Goal: Task Accomplishment & Management: Manage account settings

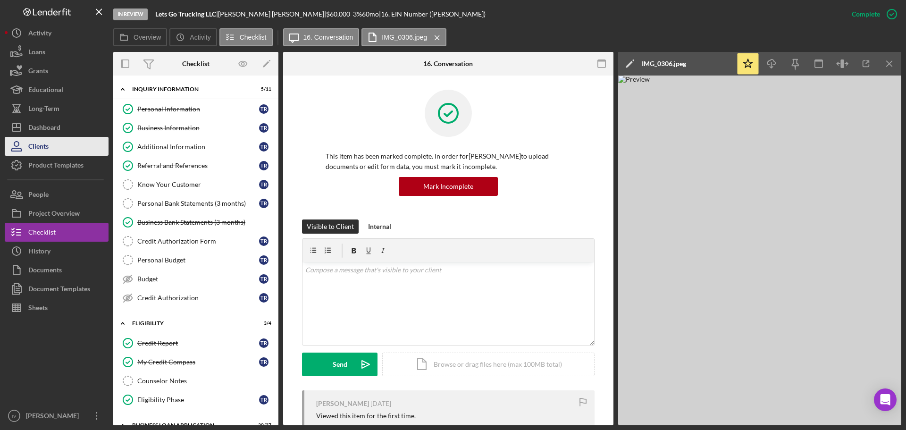
scroll to position [519, 0]
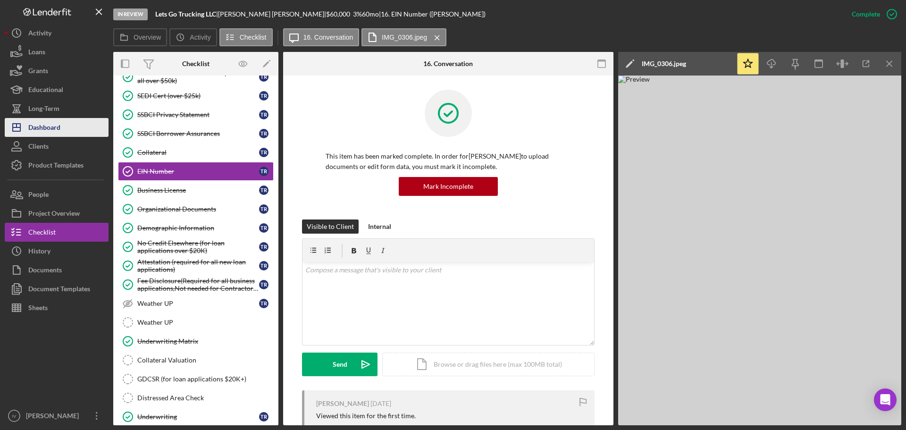
click at [53, 129] on div "Dashboard" at bounding box center [44, 128] width 32 height 21
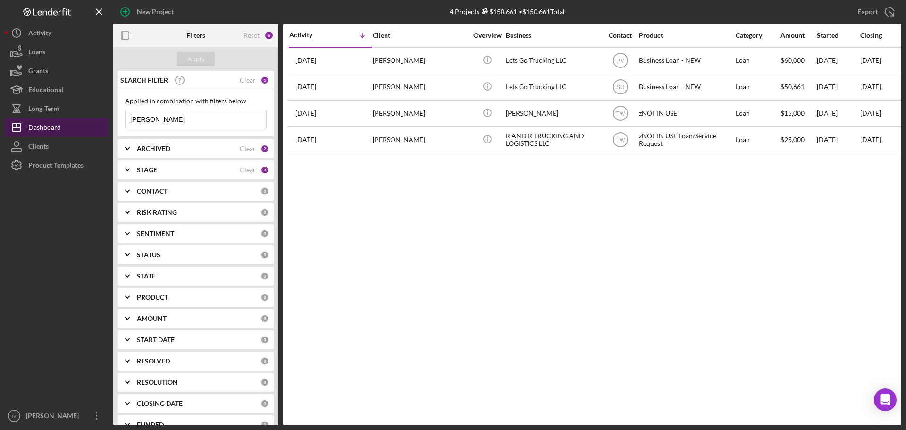
drag, startPoint x: 202, startPoint y: 128, endPoint x: 93, endPoint y: 122, distance: 108.7
click at [93, 122] on div "New Project 4 Projects $150,661 • $150,661 Total [PERSON_NAME] Export Icon/Expo…" at bounding box center [453, 212] width 896 height 425
type input "kasambir"
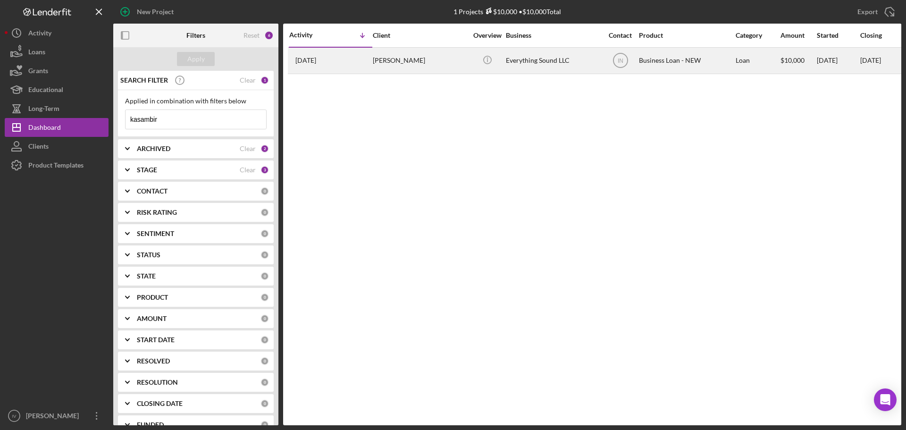
click at [526, 64] on div "Everything Sound LLC" at bounding box center [553, 60] width 94 height 25
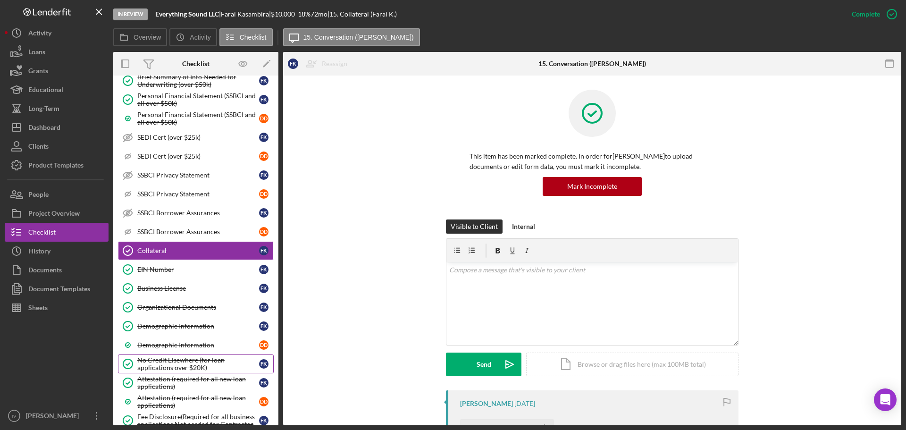
scroll to position [403, 0]
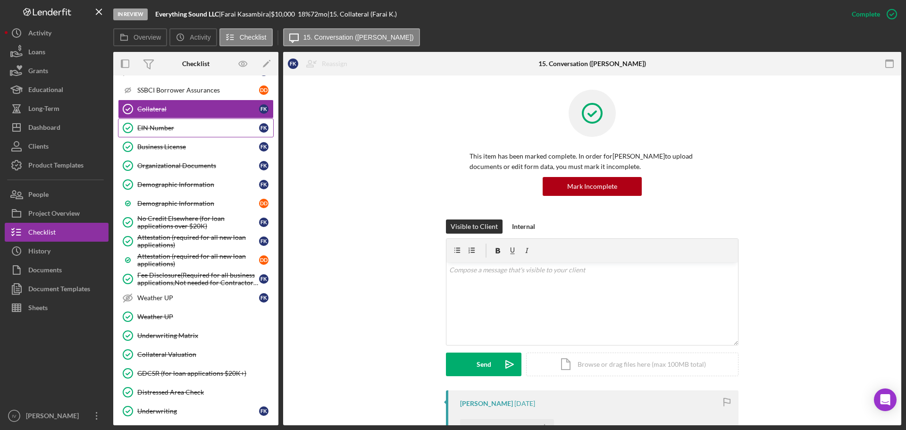
click at [173, 122] on link "EIN Number EIN Number F K" at bounding box center [196, 127] width 156 height 19
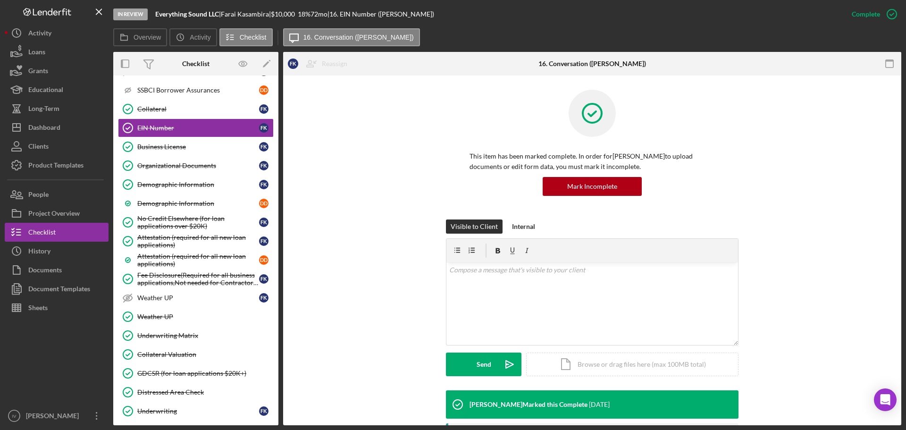
scroll to position [199, 0]
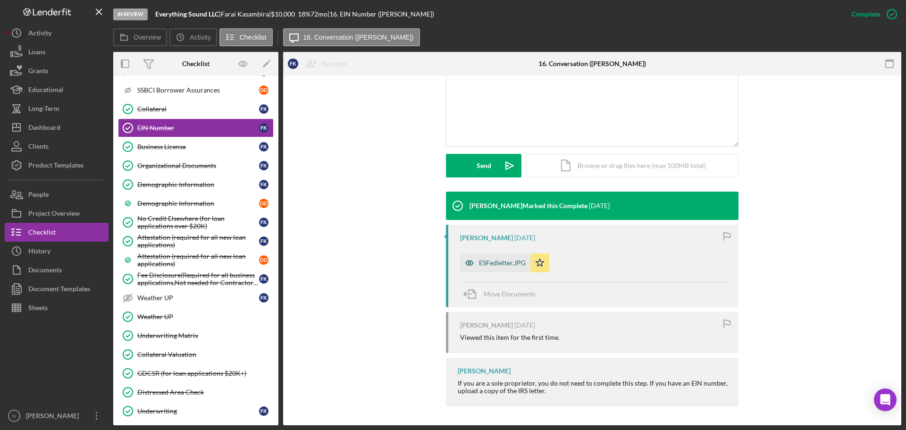
click at [483, 255] on div "ESFedletter.JPG" at bounding box center [495, 262] width 70 height 19
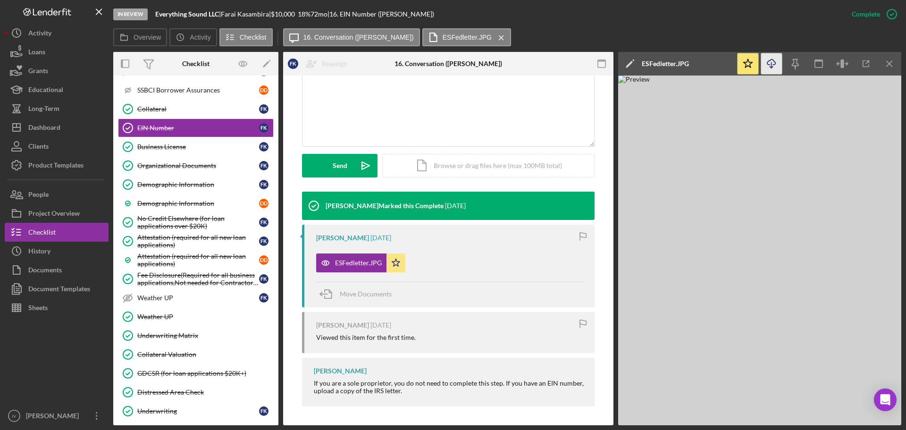
click at [770, 60] on icon "button" at bounding box center [771, 61] width 8 height 5
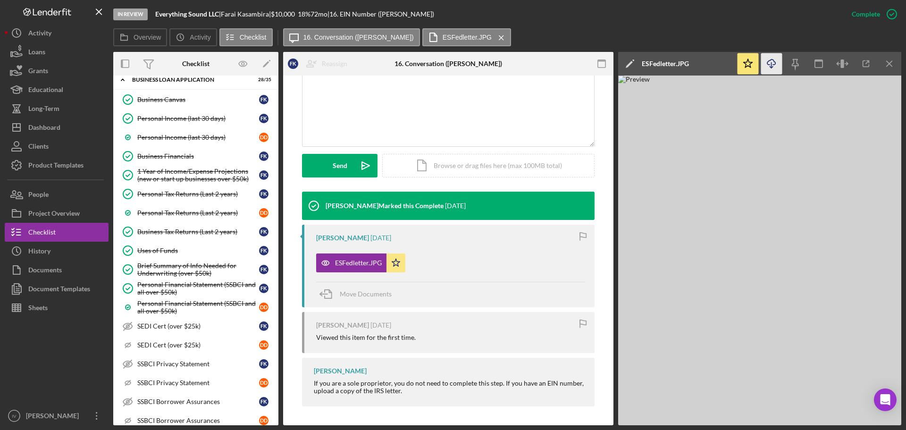
scroll to position [0, 0]
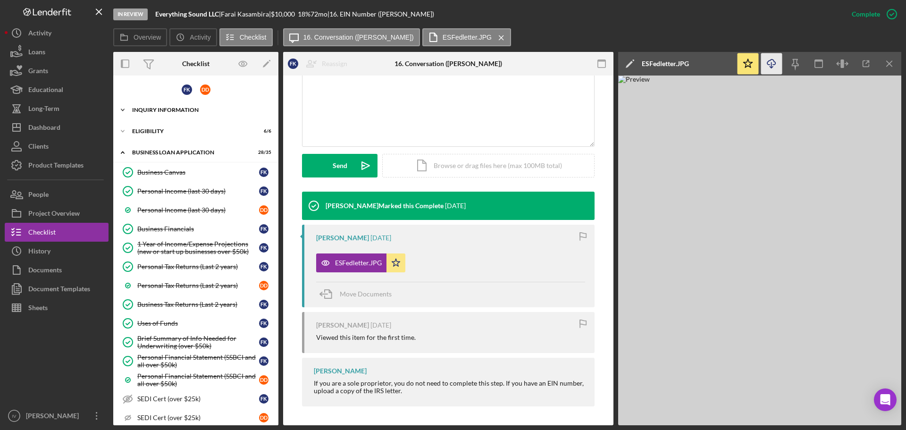
click at [169, 109] on div "INQUIRY INFORMATION" at bounding box center [199, 110] width 134 height 6
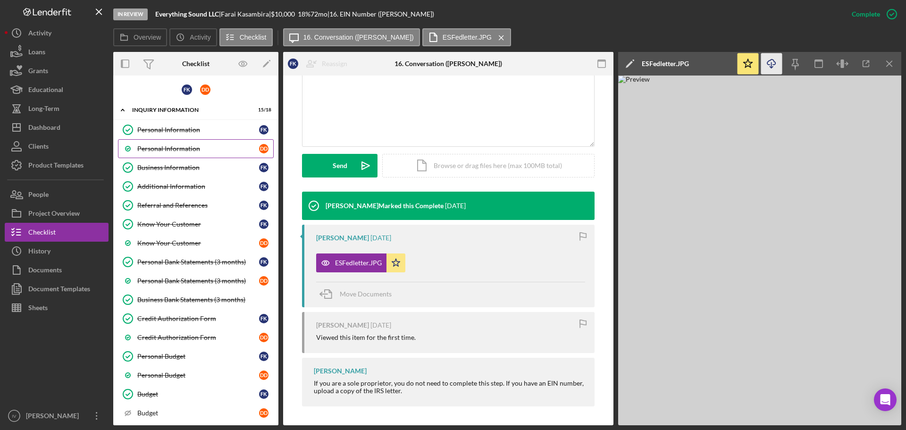
click at [165, 150] on div "Personal Information" at bounding box center [198, 149] width 122 height 8
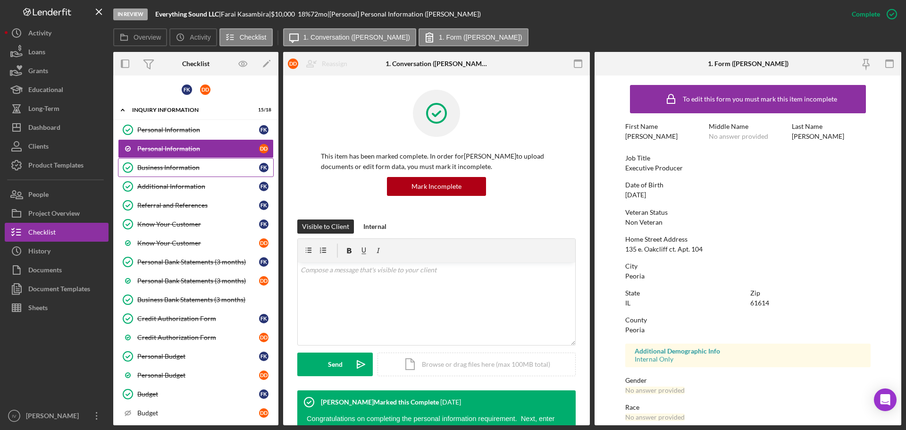
click at [150, 174] on link "Business Information Business Information F K" at bounding box center [196, 167] width 156 height 19
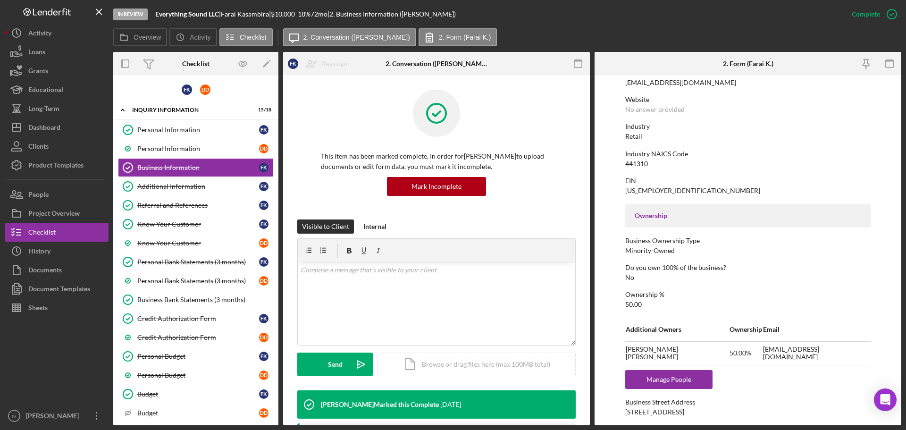
scroll to position [236, 0]
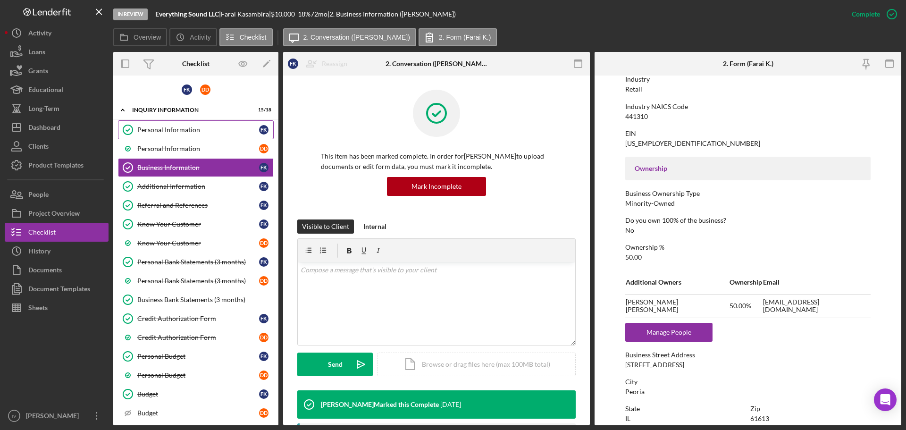
click at [172, 129] on div "Personal Information" at bounding box center [198, 130] width 122 height 8
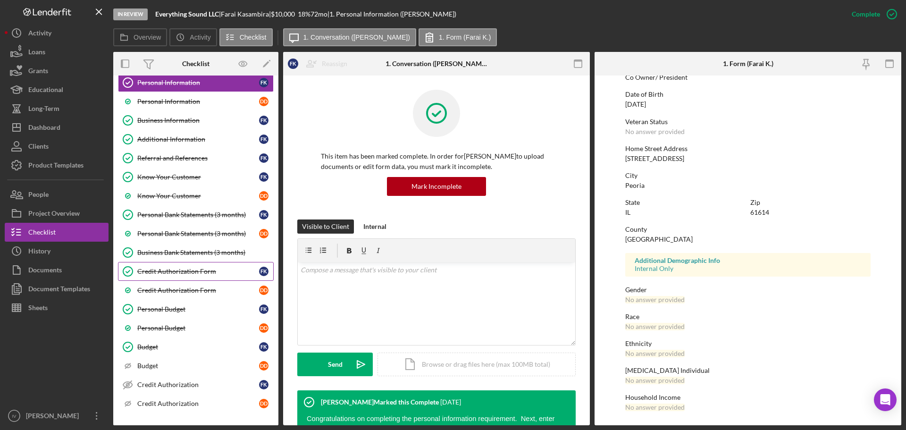
scroll to position [141, 0]
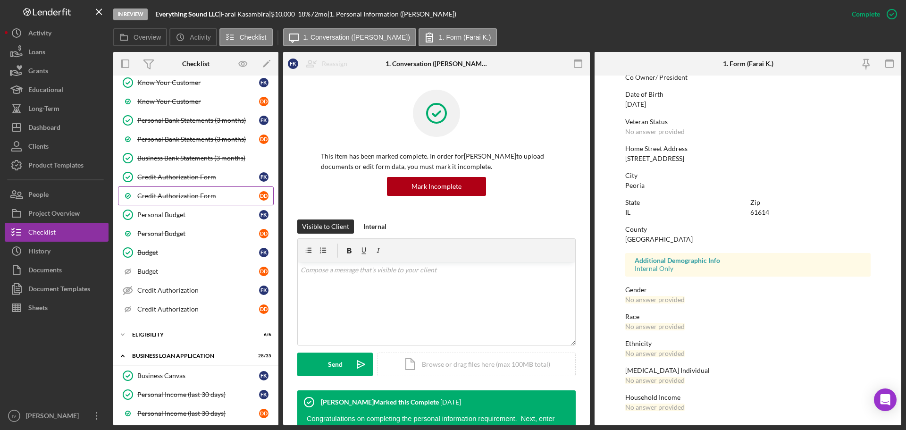
click at [174, 196] on div "Credit Authorization Form" at bounding box center [198, 196] width 122 height 8
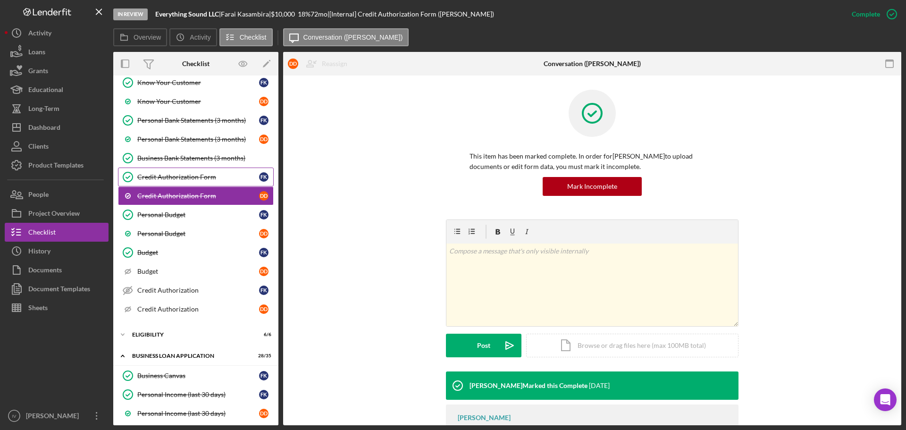
click at [176, 175] on div "Credit Authorization Form" at bounding box center [198, 177] width 122 height 8
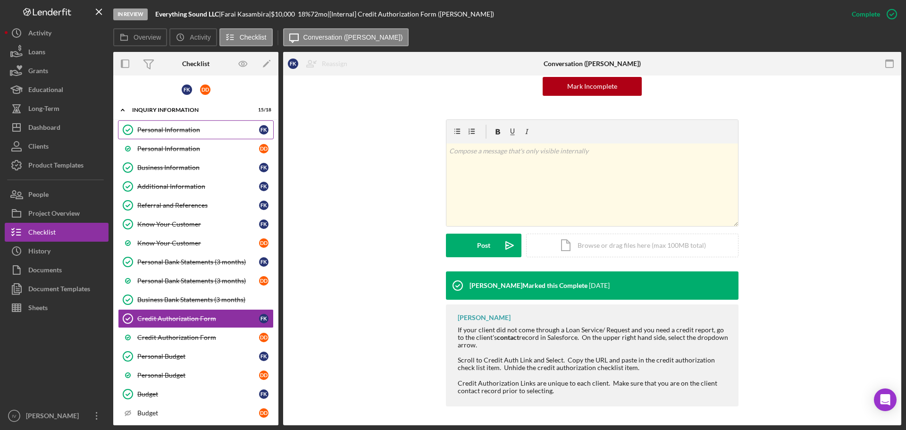
click at [164, 122] on link "Personal Information Personal Information F K" at bounding box center [196, 129] width 156 height 19
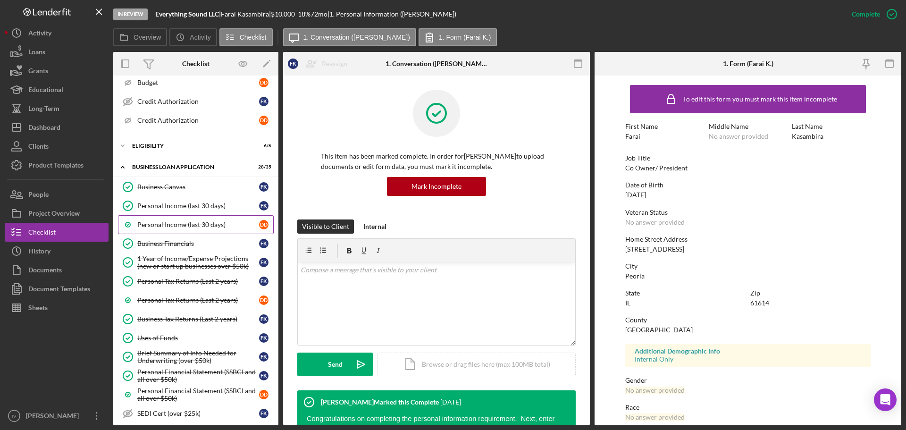
scroll to position [424, 0]
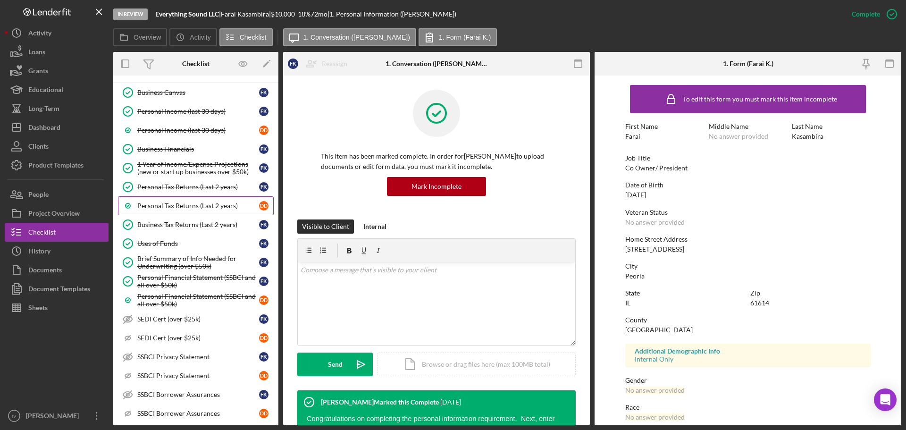
click at [200, 202] on div "Personal Tax Returns (Last 2 years)" at bounding box center [198, 206] width 122 height 8
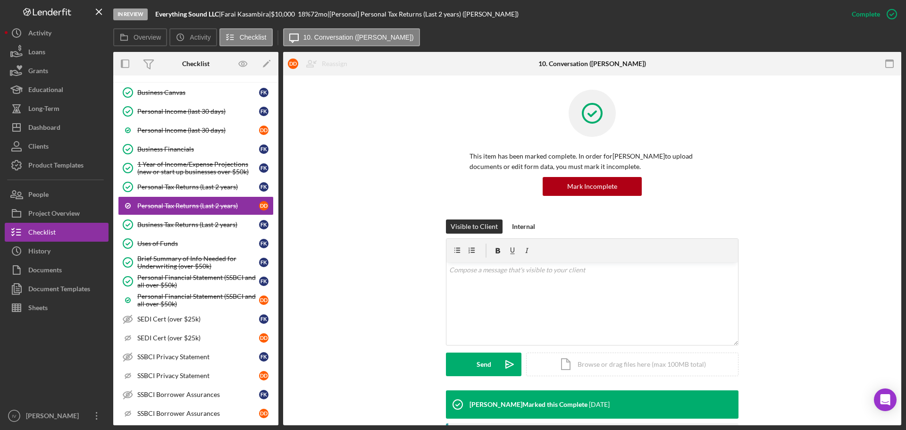
scroll to position [283, 0]
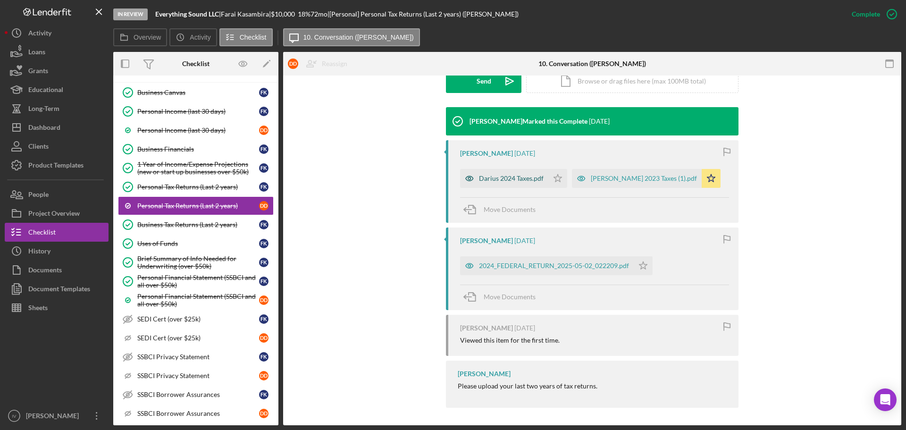
click at [508, 179] on div "Darius 2024 Taxes.pdf" at bounding box center [511, 179] width 65 height 8
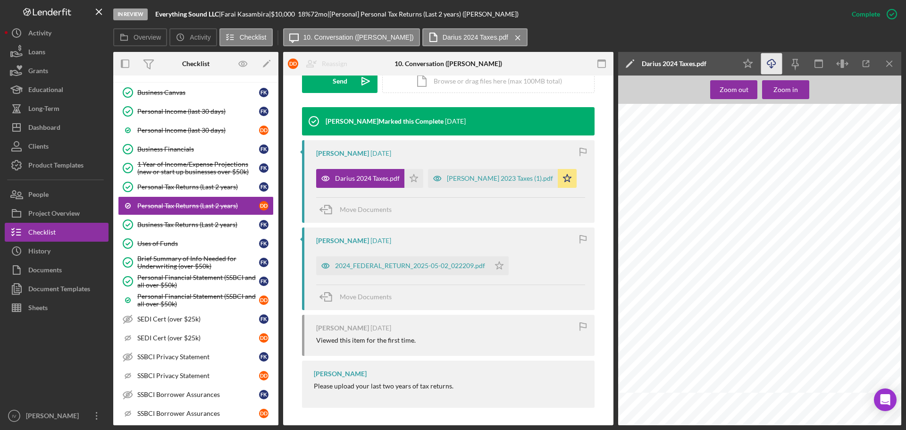
click at [765, 59] on icon "Icon/Download" at bounding box center [771, 63] width 21 height 21
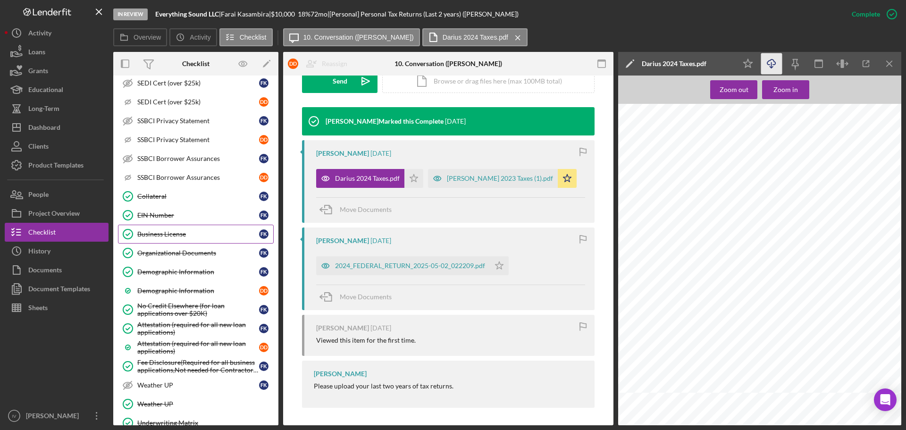
scroll to position [755, 0]
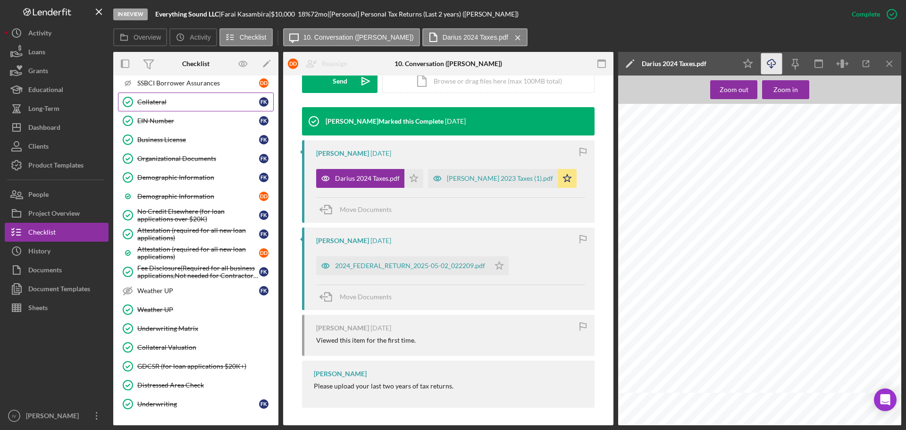
click at [175, 103] on div "Collateral" at bounding box center [198, 102] width 122 height 8
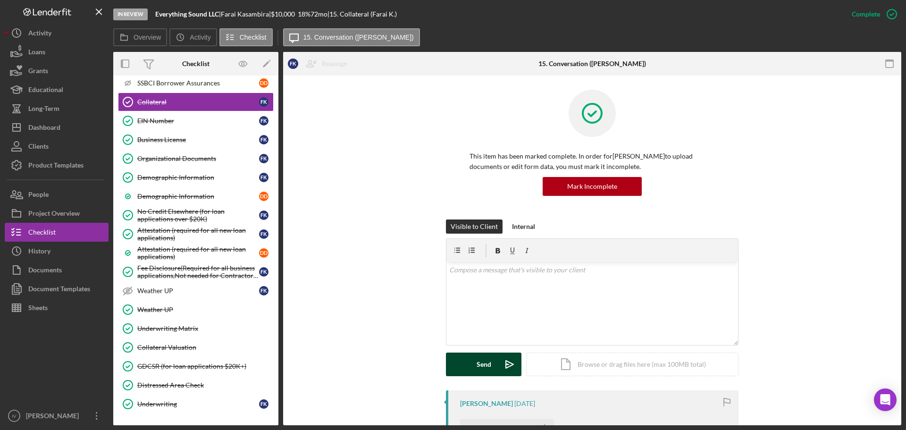
scroll to position [236, 0]
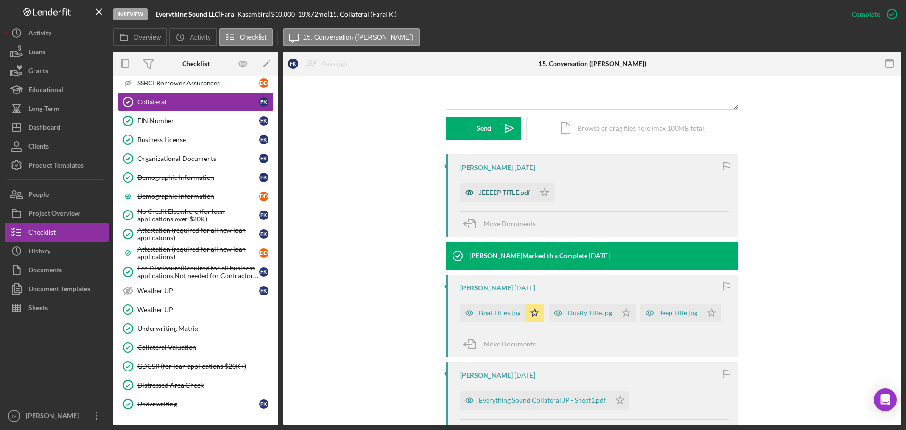
click at [506, 192] on div "JEEEEP TITLE.pdf" at bounding box center [504, 193] width 51 height 8
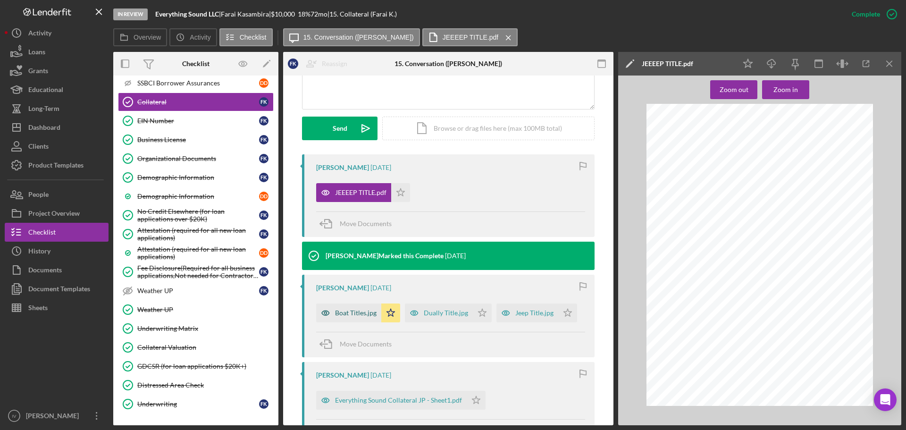
click at [348, 313] on div "Boat Titles.jpg" at bounding box center [356, 313] width 42 height 8
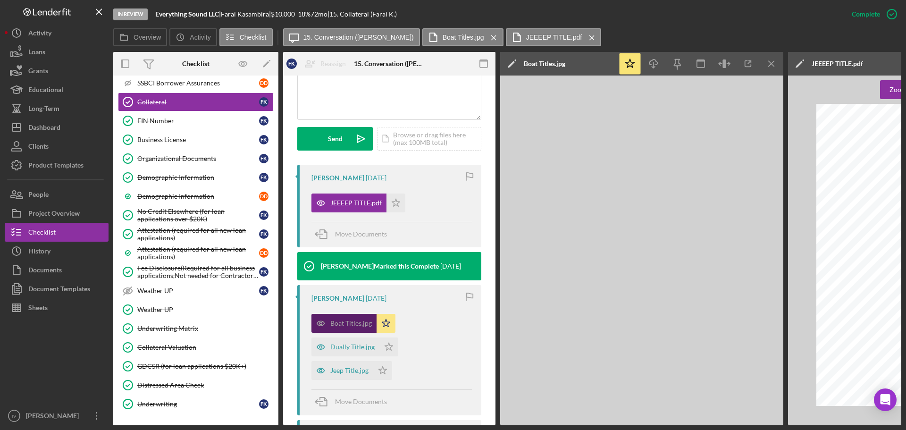
scroll to position [246, 0]
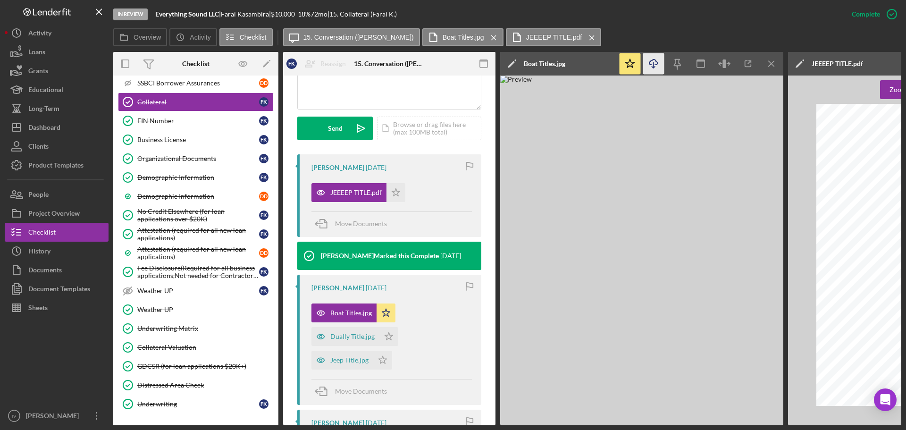
click at [655, 64] on icon "Icon/Download" at bounding box center [653, 63] width 21 height 21
click at [574, 121] on img at bounding box center [641, 249] width 283 height 349
click at [766, 65] on icon "Icon/Menu Close" at bounding box center [771, 63] width 21 height 21
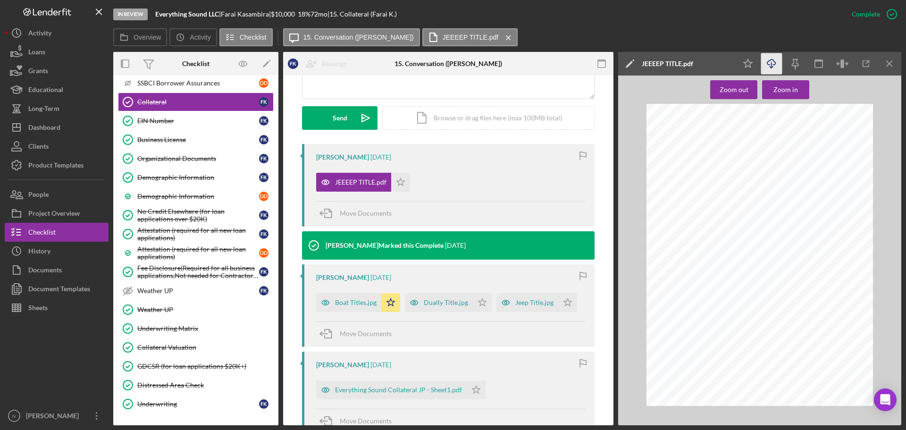
scroll to position [236, 0]
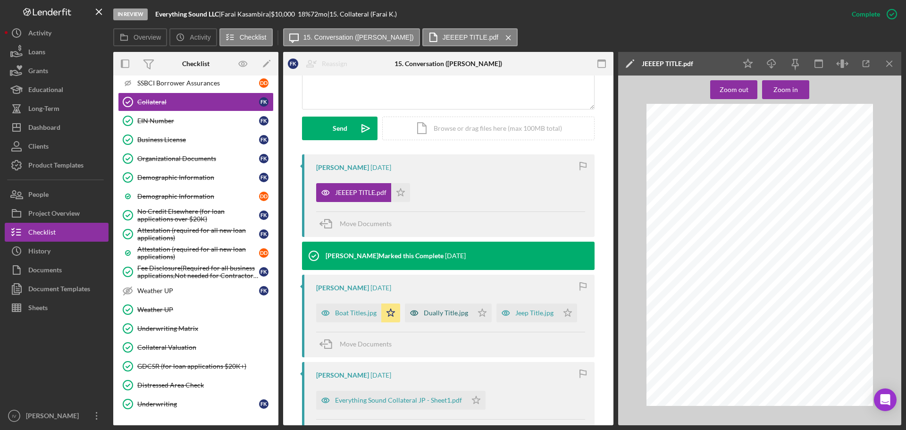
click at [433, 314] on div "Dually Title.jpg" at bounding box center [446, 313] width 44 height 8
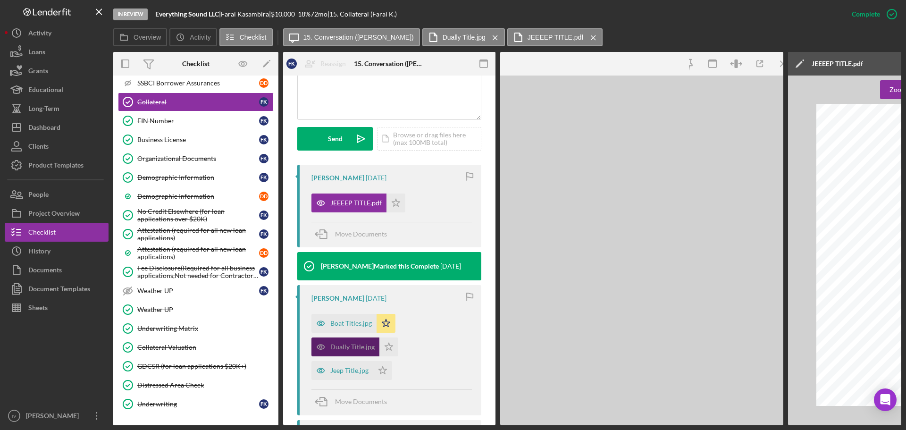
scroll to position [246, 0]
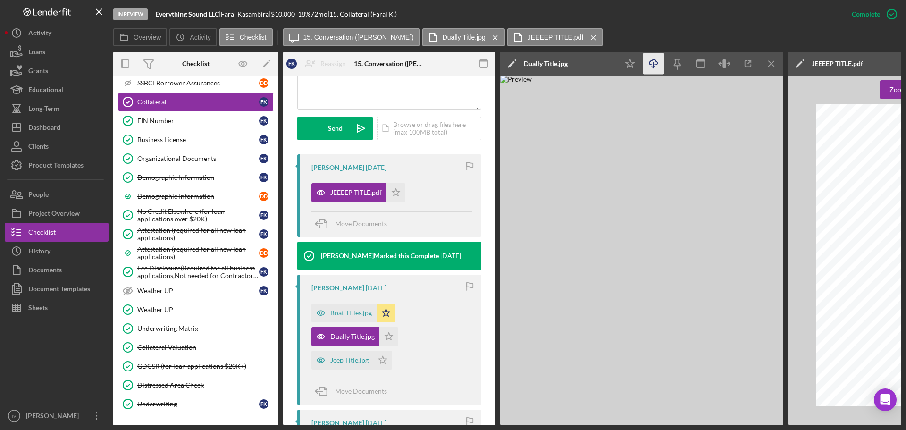
click at [649, 65] on icon "Icon/Download" at bounding box center [653, 63] width 21 height 21
click at [768, 65] on icon "Icon/Menu Close" at bounding box center [771, 63] width 21 height 21
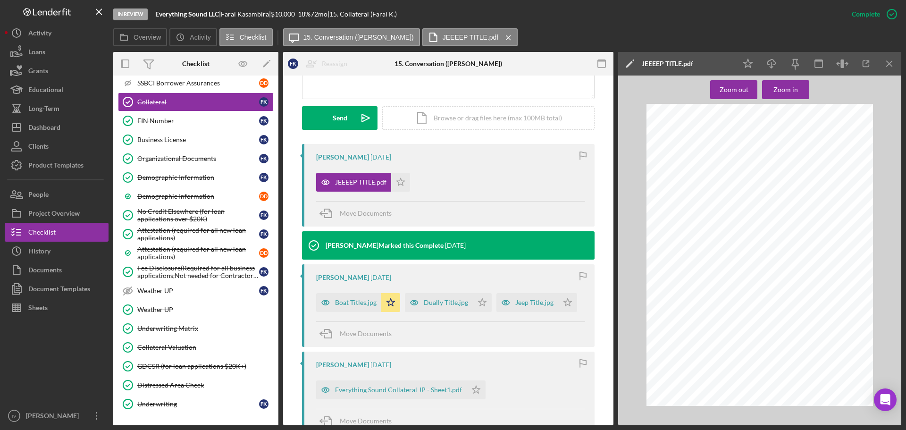
scroll to position [236, 0]
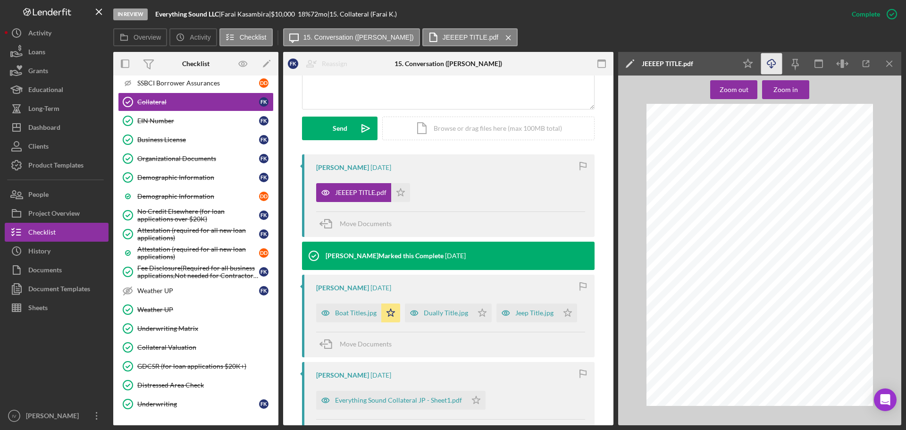
click at [770, 64] on icon "Icon/Download" at bounding box center [771, 63] width 21 height 21
click at [504, 255] on div "[PERSON_NAME] Marked this Complete [DATE]" at bounding box center [448, 255] width 292 height 28
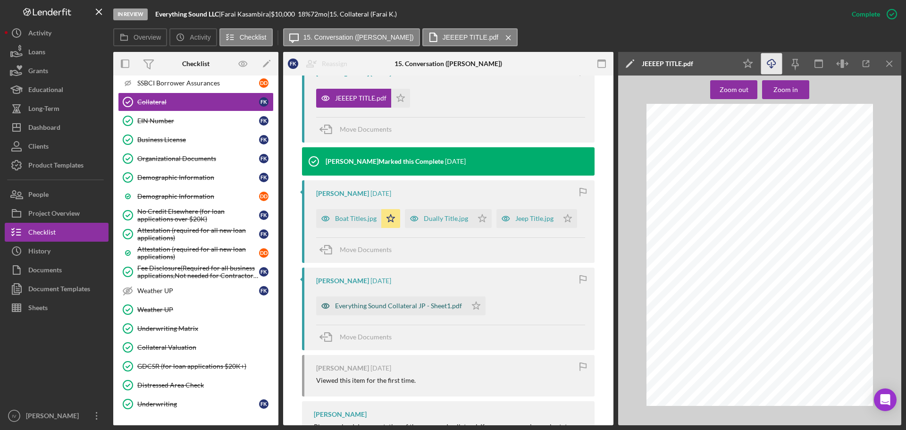
click at [424, 306] on div "Everything Sound Collateral JP - Sheet1.pdf" at bounding box center [398, 306] width 127 height 8
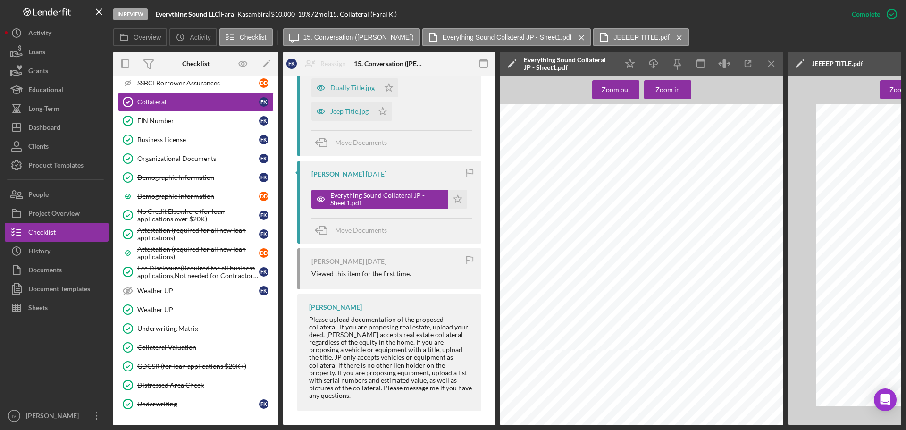
scroll to position [212, 0]
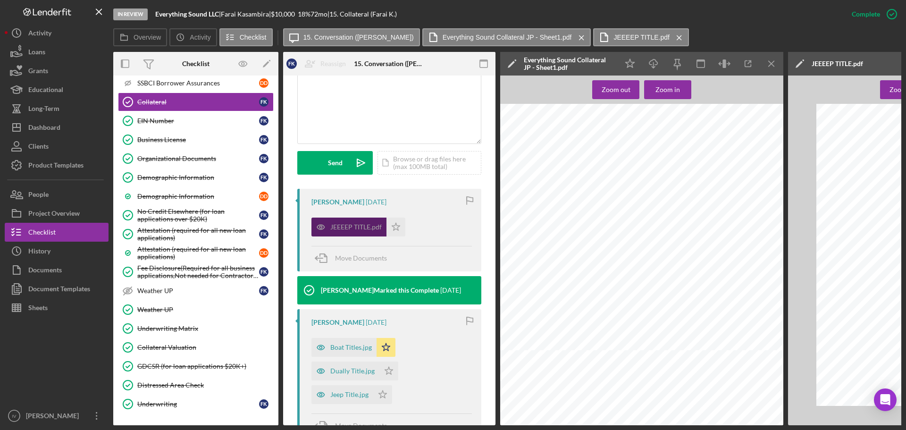
click at [350, 221] on div "JEEEEP TITLE.pdf" at bounding box center [348, 226] width 75 height 19
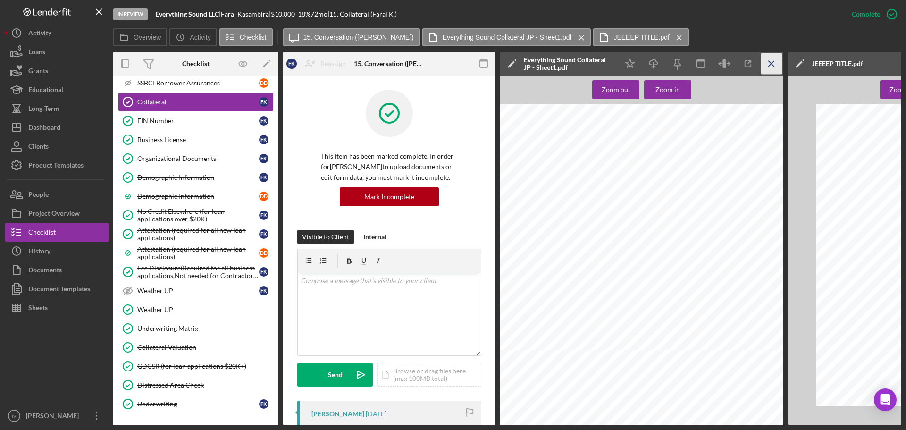
click at [770, 63] on line "button" at bounding box center [770, 63] width 5 height 5
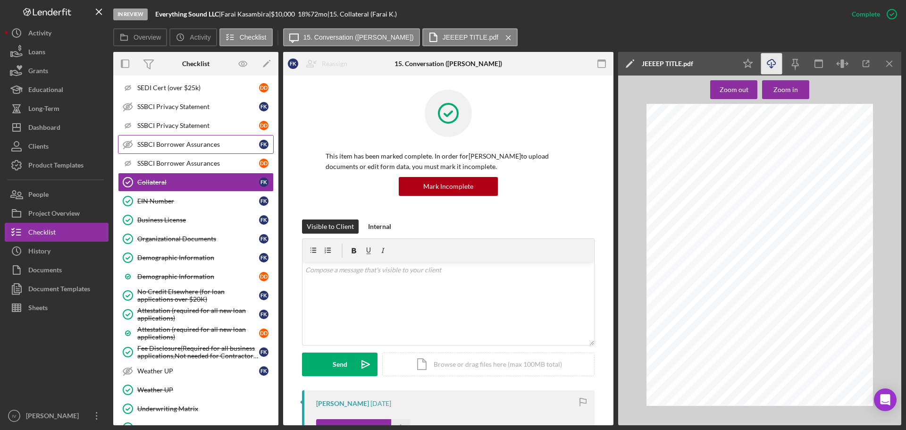
scroll to position [816, 0]
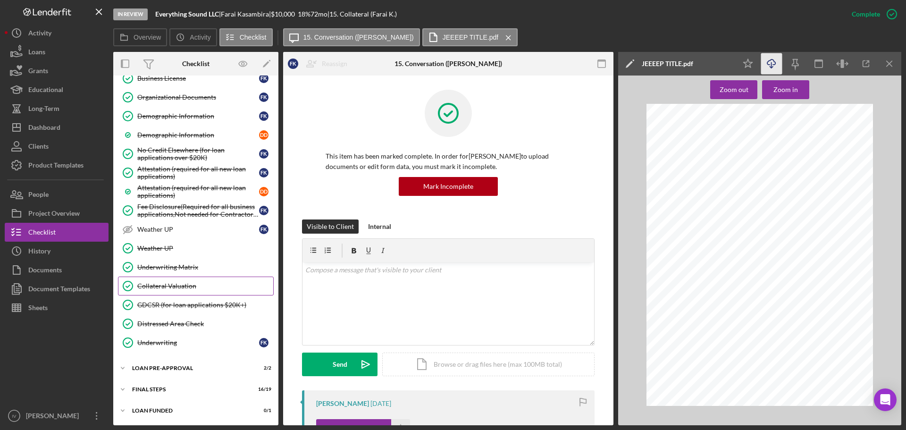
click at [194, 285] on div "Collateral Valuation" at bounding box center [205, 286] width 136 height 8
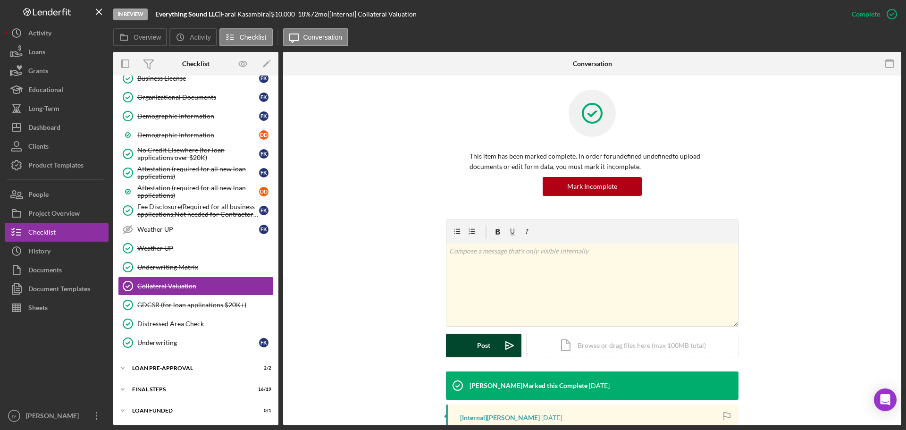
scroll to position [173, 0]
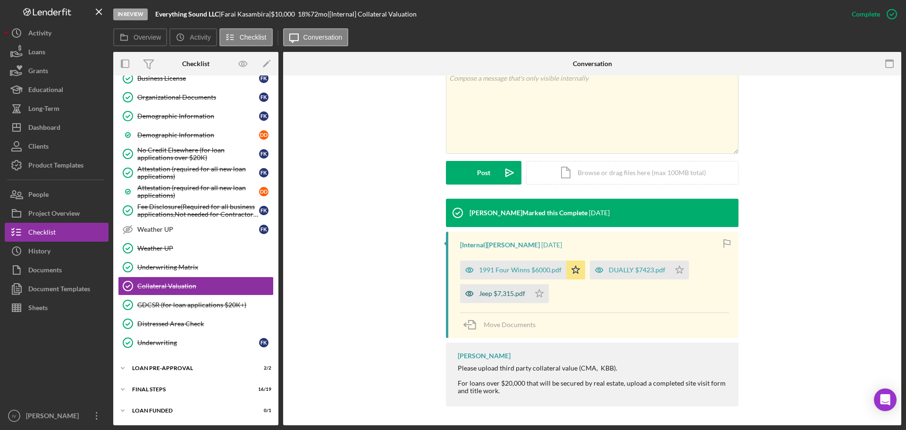
click at [516, 292] on div "Jeep $7,315.pdf" at bounding box center [502, 294] width 46 height 8
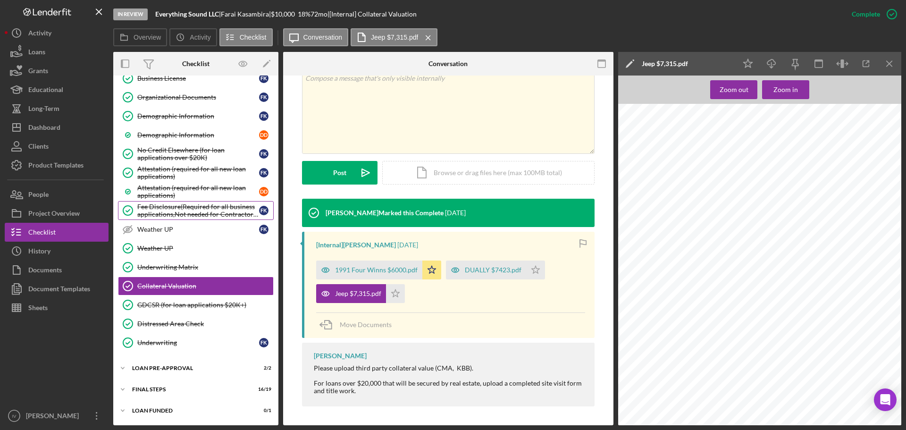
scroll to position [674, 0]
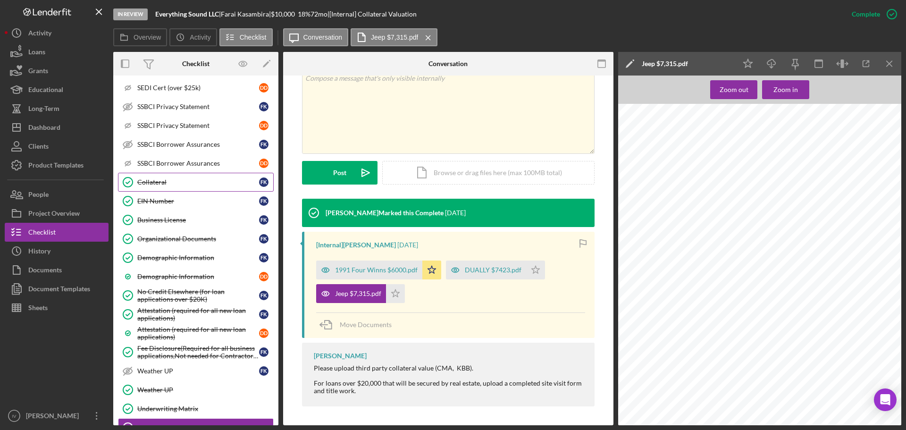
click at [130, 181] on icon "Collateral" at bounding box center [128, 182] width 24 height 24
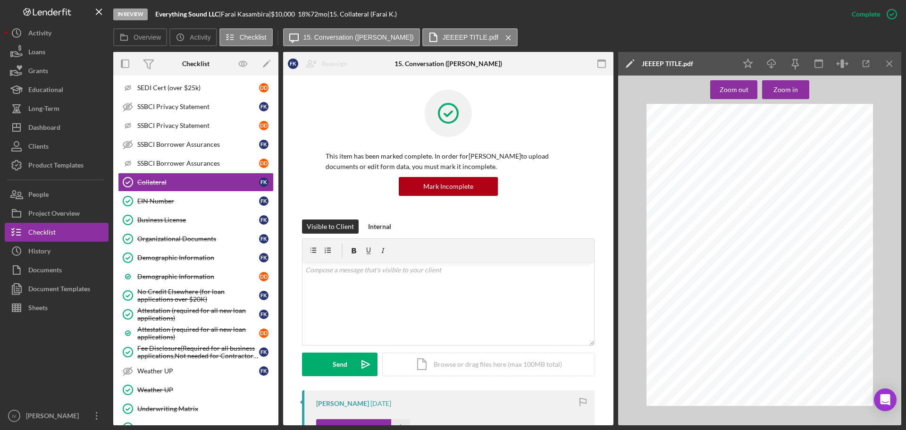
scroll to position [189, 0]
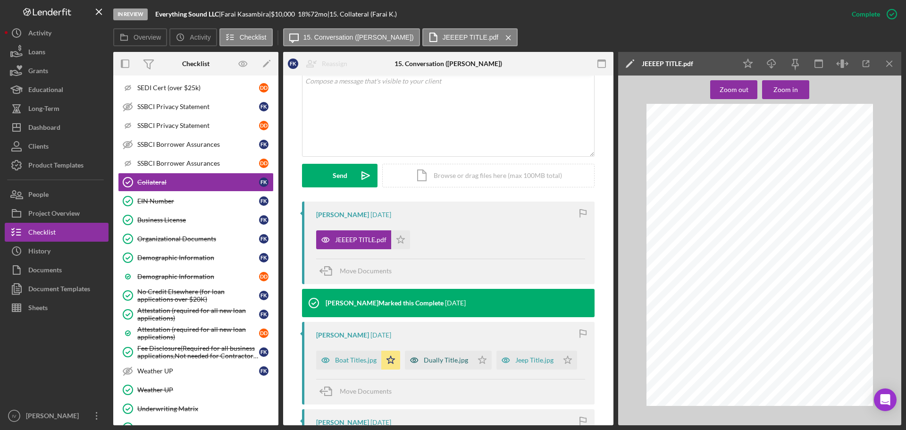
click at [455, 360] on div "Dually Title.jpg" at bounding box center [446, 360] width 44 height 8
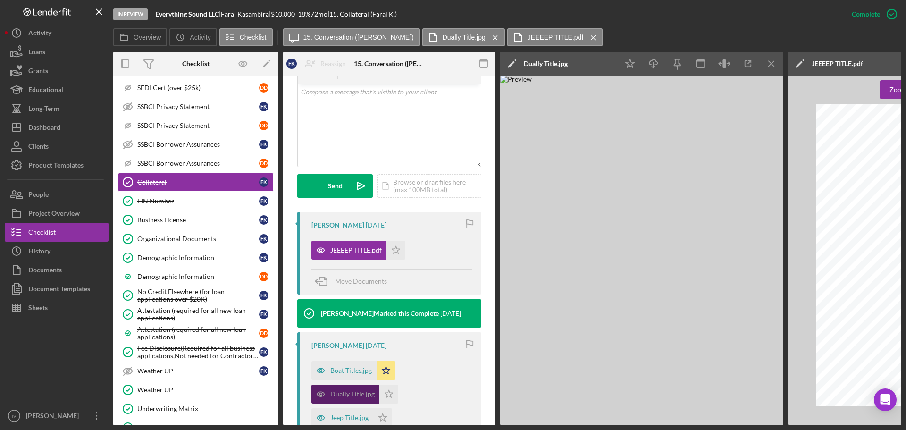
scroll to position [200, 0]
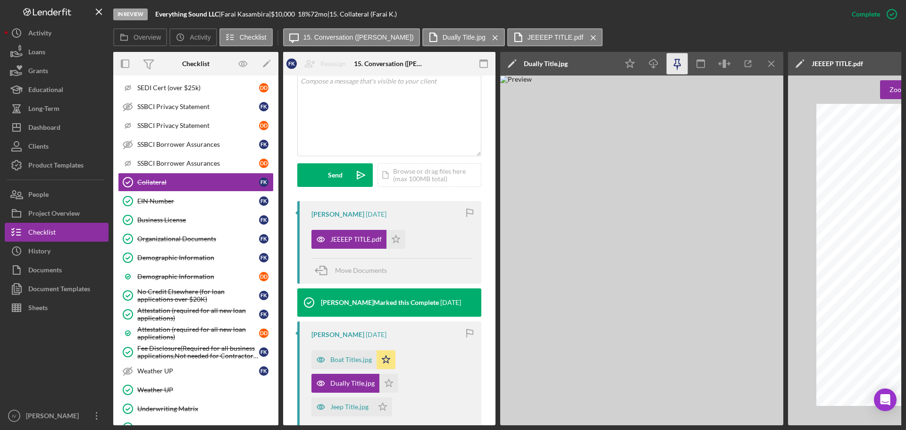
click at [675, 59] on icon "button" at bounding box center [677, 62] width 7 height 7
click at [657, 65] on icon "Icon/Download" at bounding box center [653, 63] width 21 height 21
click at [657, 58] on icon "Icon/Download" at bounding box center [653, 63] width 21 height 21
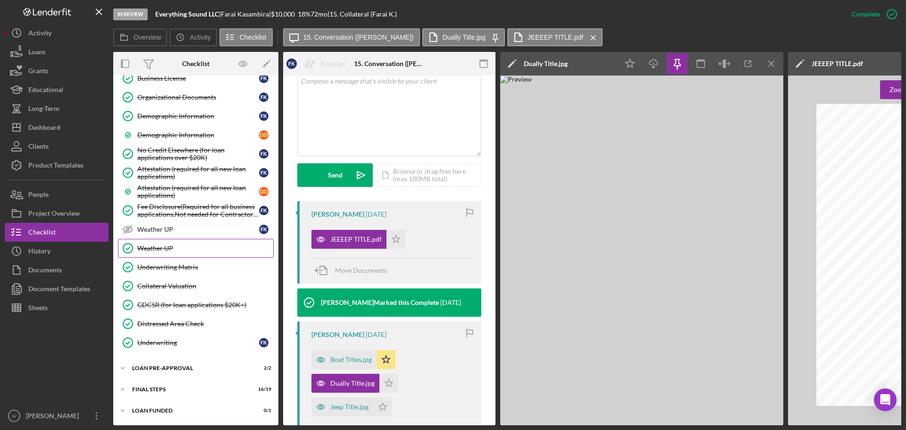
scroll to position [819, 0]
click at [159, 386] on div "FINAL STEPS" at bounding box center [199, 389] width 134 height 6
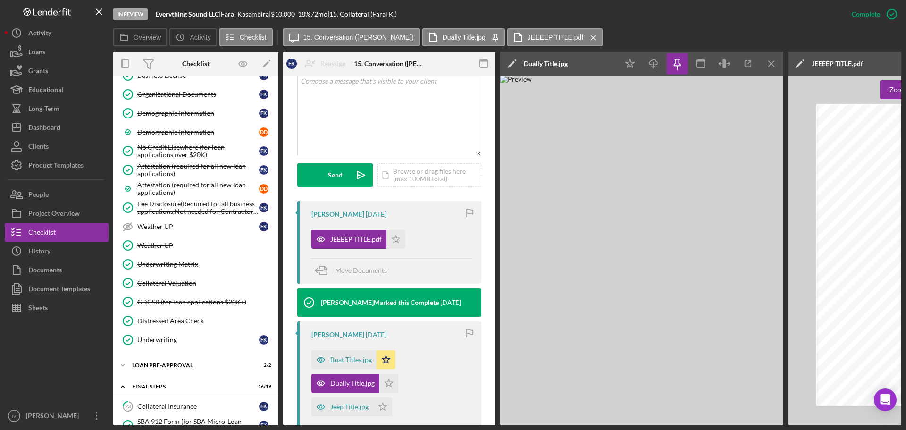
scroll to position [1102, 0]
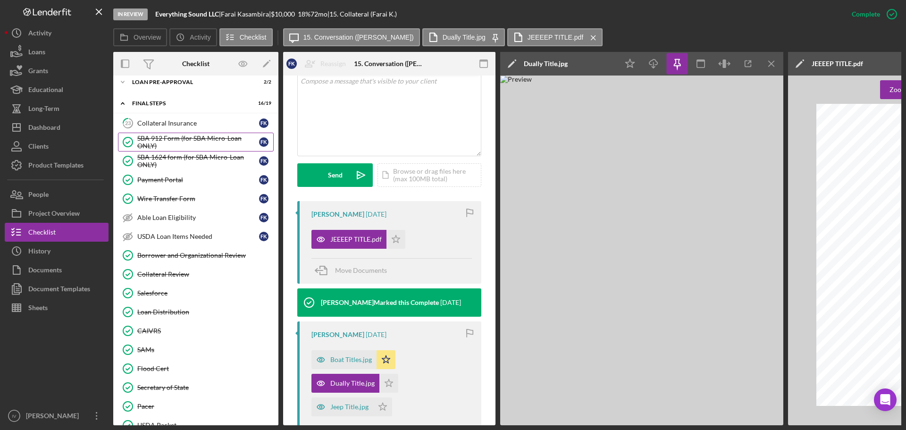
click at [198, 139] on div "SBA 912 Form (for SBA Micro-Loan ONLY)" at bounding box center [198, 141] width 122 height 15
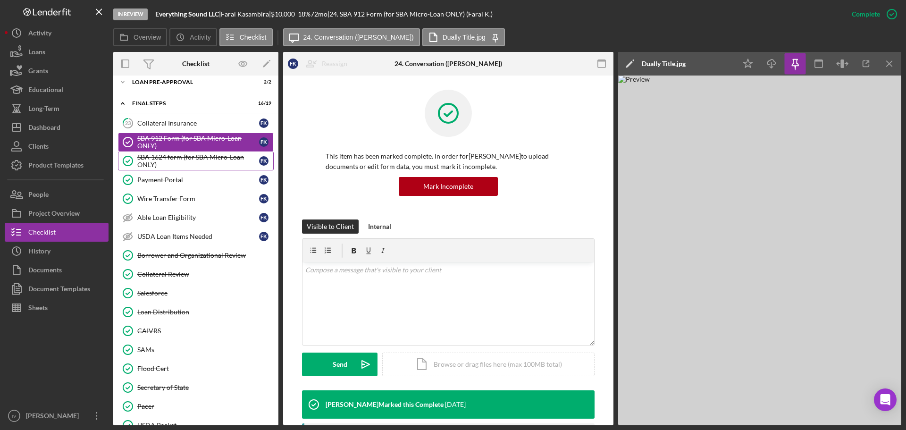
click at [191, 154] on div "SBA 1624 form (for SBA Micro-Loan ONLY)" at bounding box center [198, 160] width 122 height 15
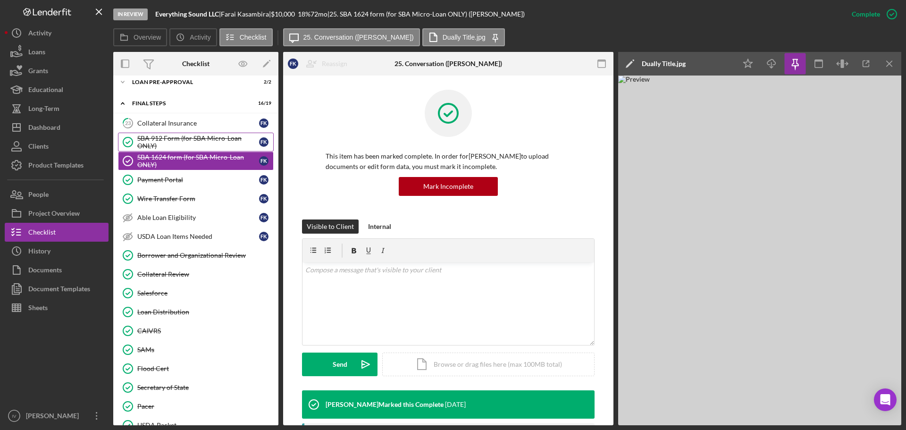
click at [196, 135] on div "SBA 912 Form (for SBA Micro-Loan ONLY)" at bounding box center [198, 141] width 122 height 15
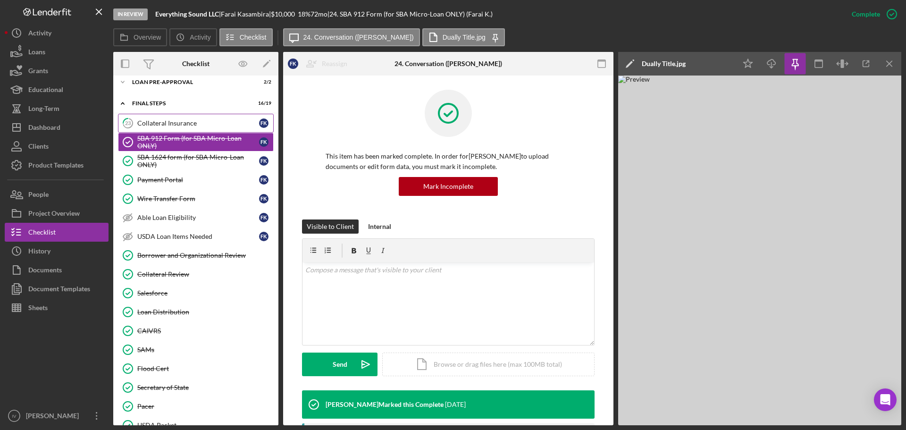
click at [192, 125] on div "Collateral Insurance" at bounding box center [198, 123] width 122 height 8
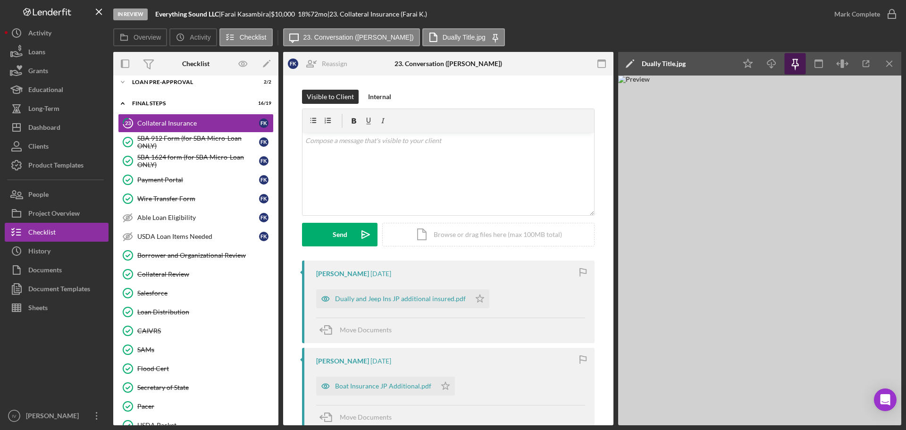
click at [797, 63] on icon "button" at bounding box center [794, 63] width 21 height 21
click at [155, 142] on div "SBA 912 Form (for SBA Micro-Loan ONLY)" at bounding box center [198, 141] width 122 height 15
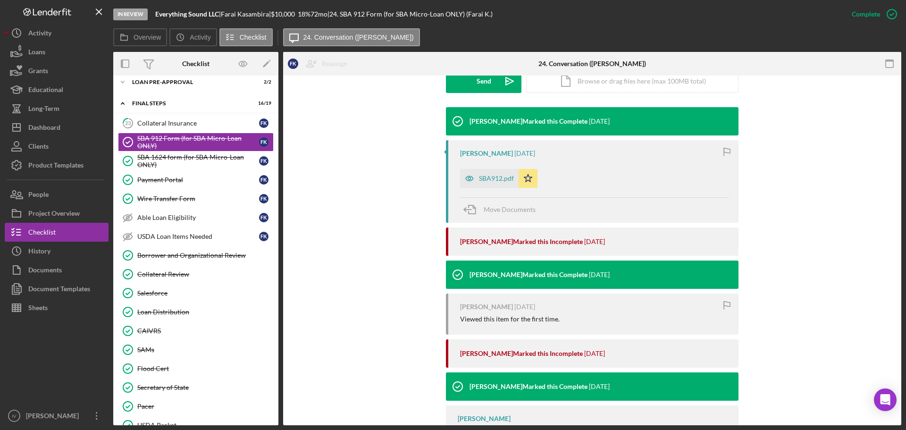
scroll to position [189, 0]
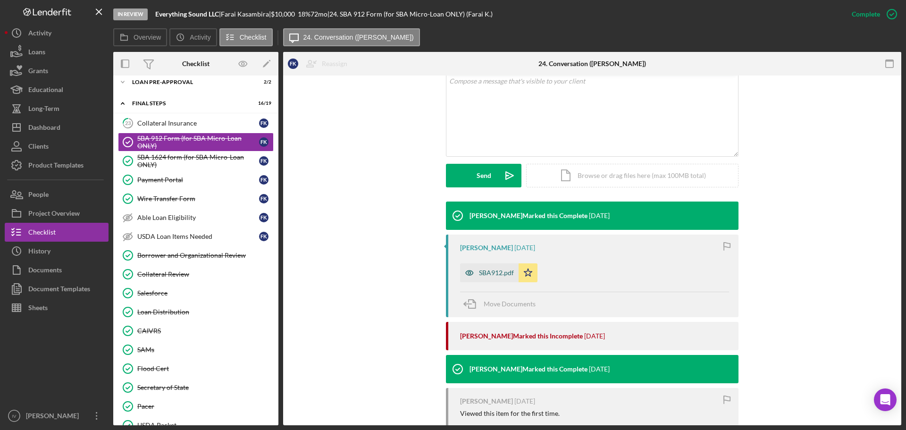
click at [493, 274] on div "SBA912.pdf" at bounding box center [496, 273] width 35 height 8
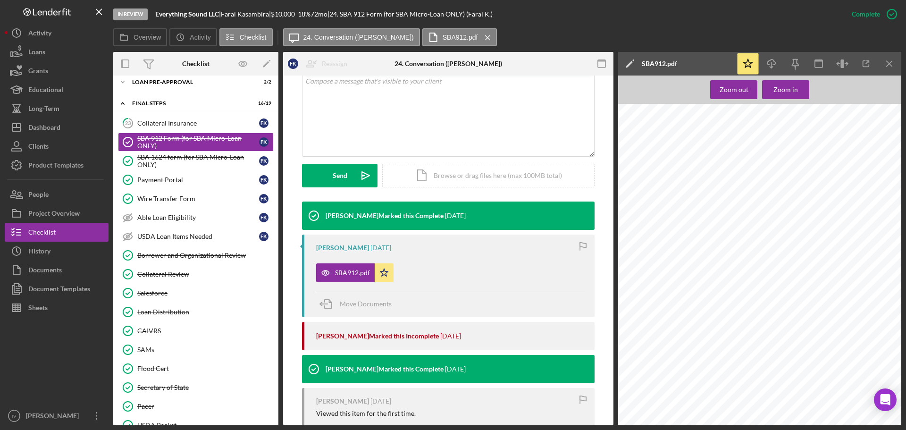
scroll to position [141, 0]
click at [186, 160] on div "SBA 1624 form (for SBA Micro-Loan ONLY)" at bounding box center [198, 160] width 122 height 15
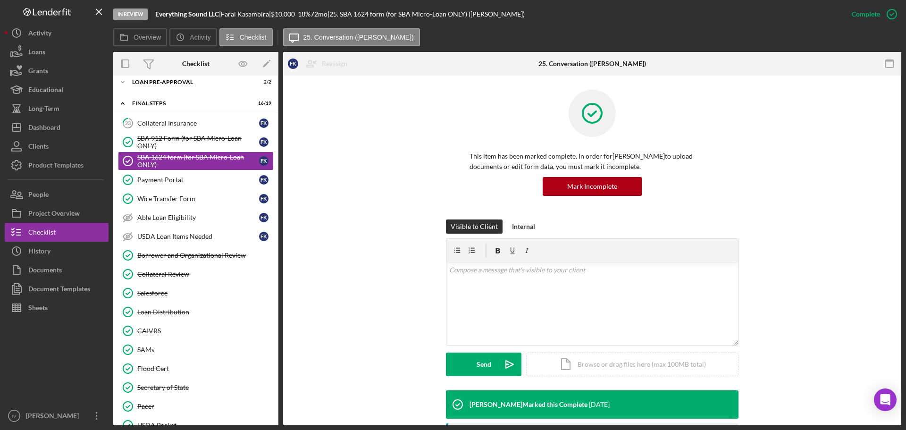
scroll to position [189, 0]
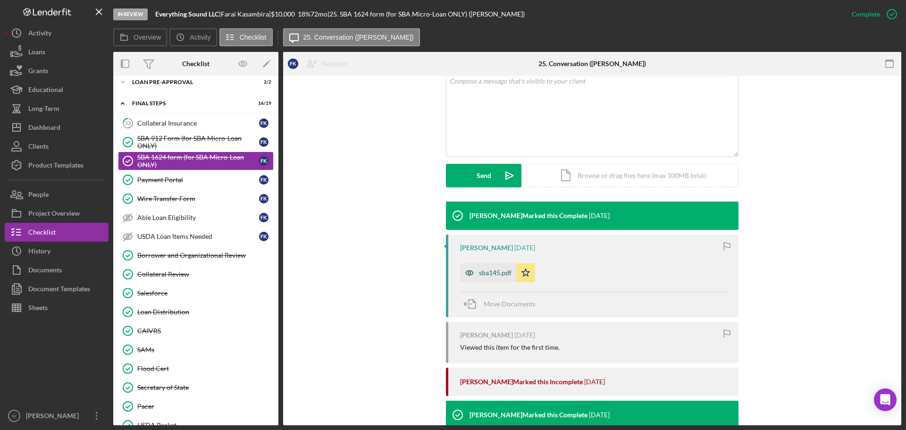
click at [486, 272] on div "sba145.pdf" at bounding box center [495, 273] width 33 height 8
